Goal: Find specific page/section: Find specific page/section

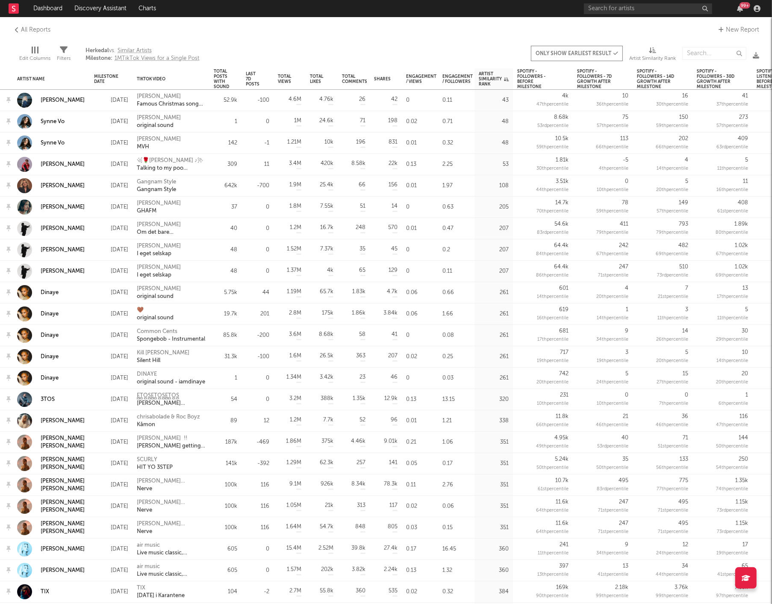
click at [13, 8] on icon at bounding box center [13, 9] width 3 height 6
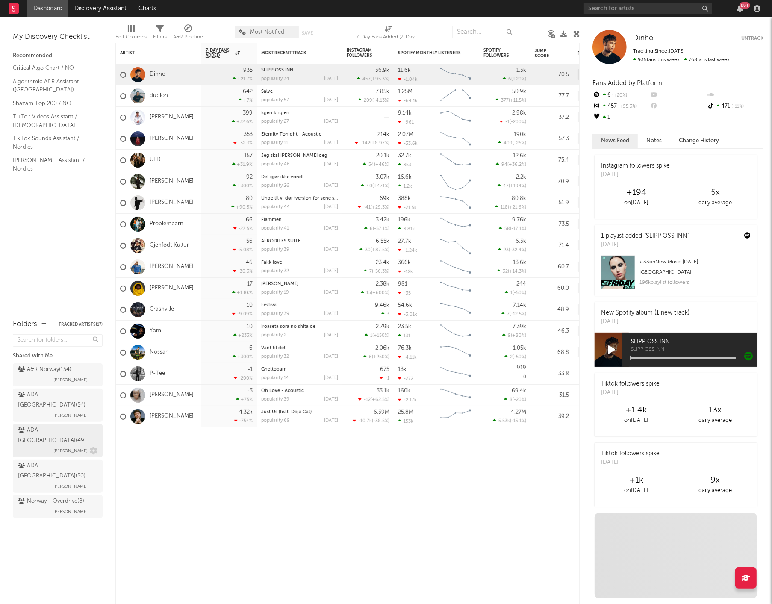
click at [53, 446] on span "[PERSON_NAME]" at bounding box center [70, 451] width 34 height 10
